Goal: Task Accomplishment & Management: Manage account settings

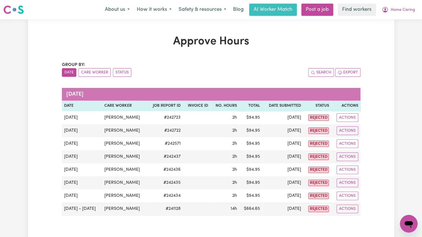
scroll to position [33, 0]
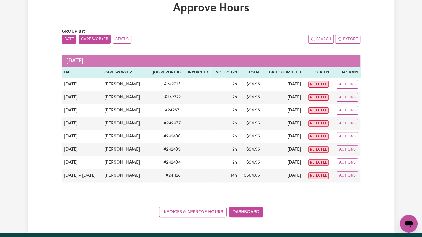
click at [96, 42] on button "Care Worker" at bounding box center [94, 39] width 32 height 9
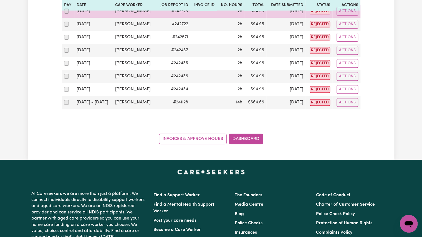
scroll to position [107, 0]
